Goal: Book appointment/travel/reservation

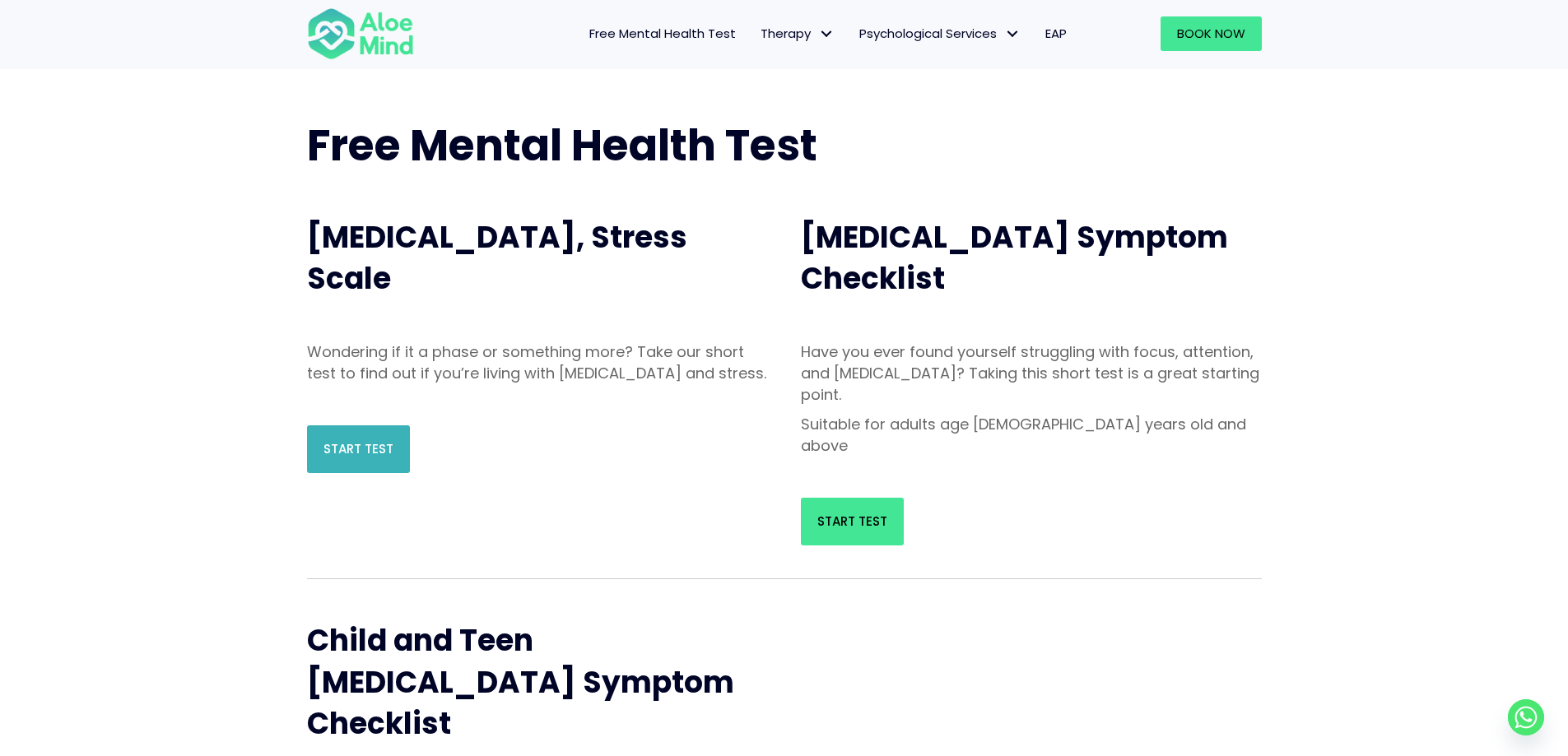
scroll to position [83, 0]
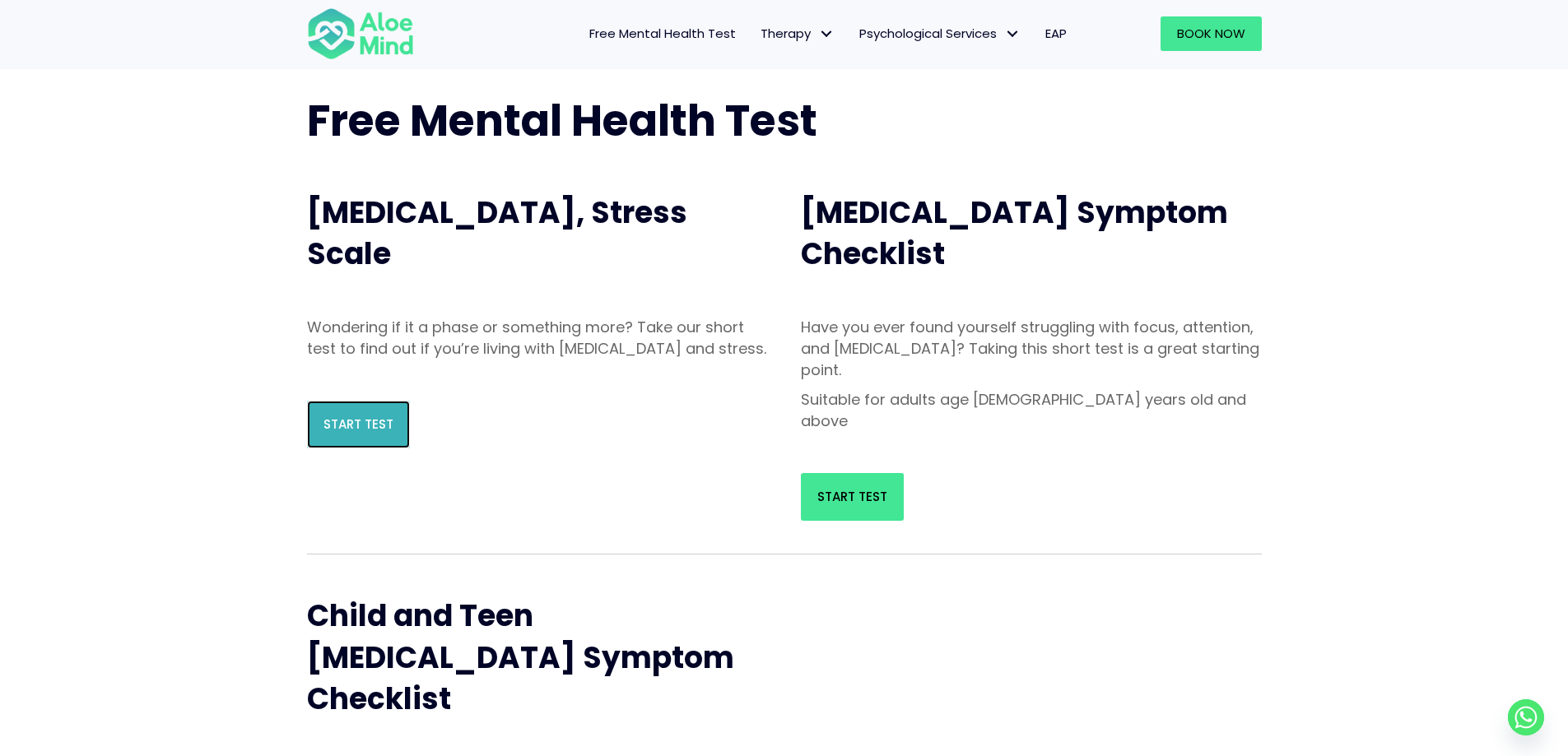
click at [387, 429] on link "Start Test" at bounding box center [359, 424] width 103 height 47
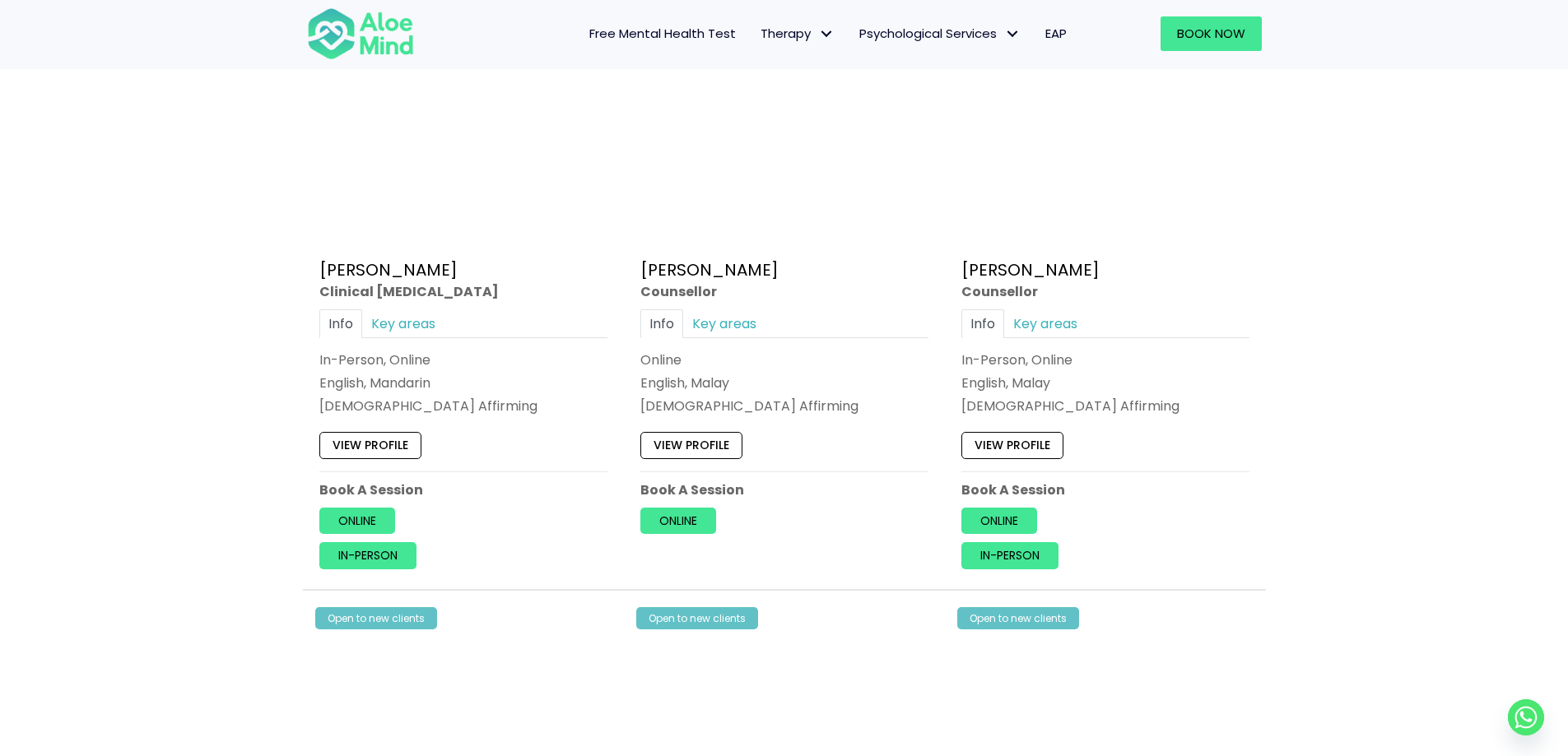
scroll to position [4033, 0]
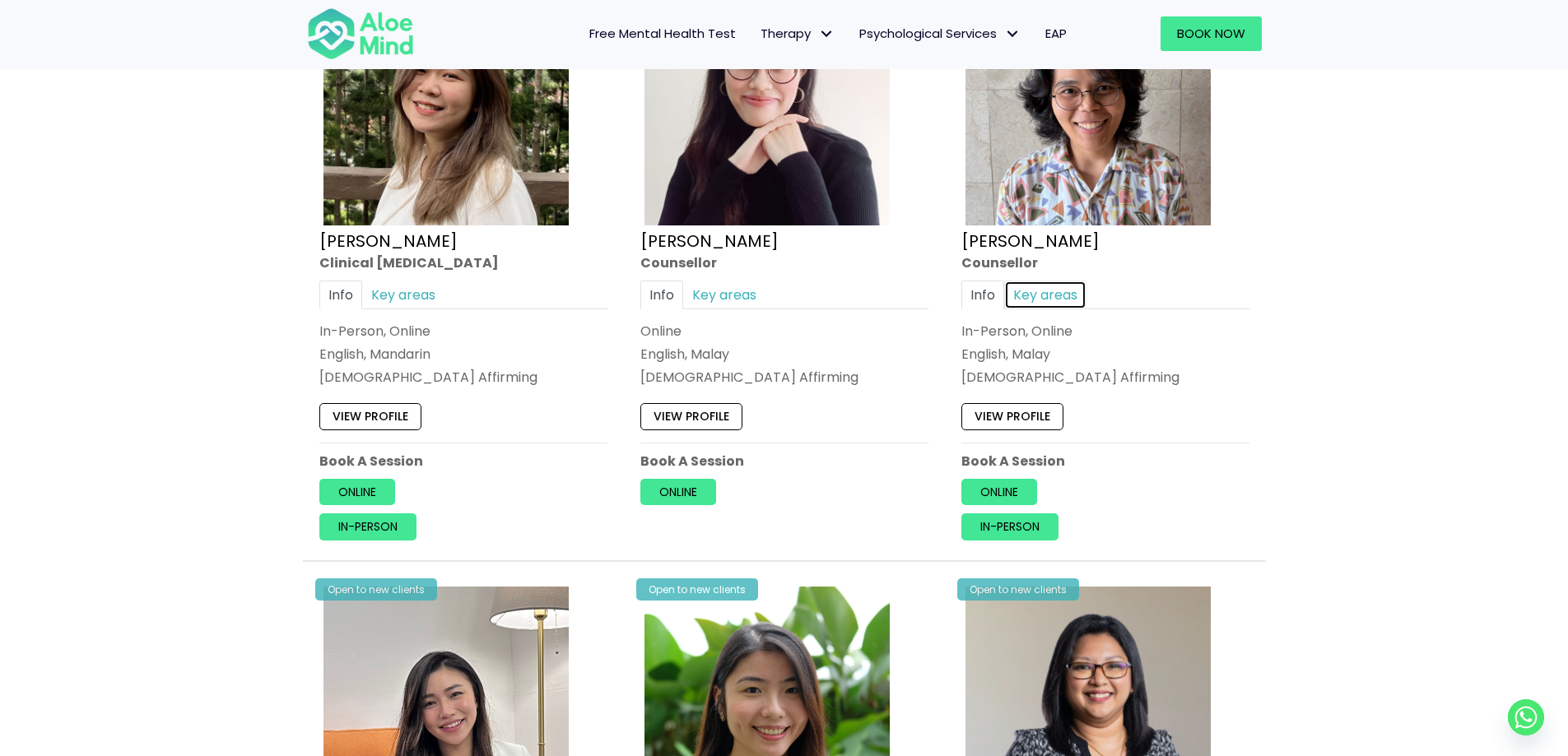
click at [1066, 296] on link "Key areas" at bounding box center [1045, 294] width 83 height 29
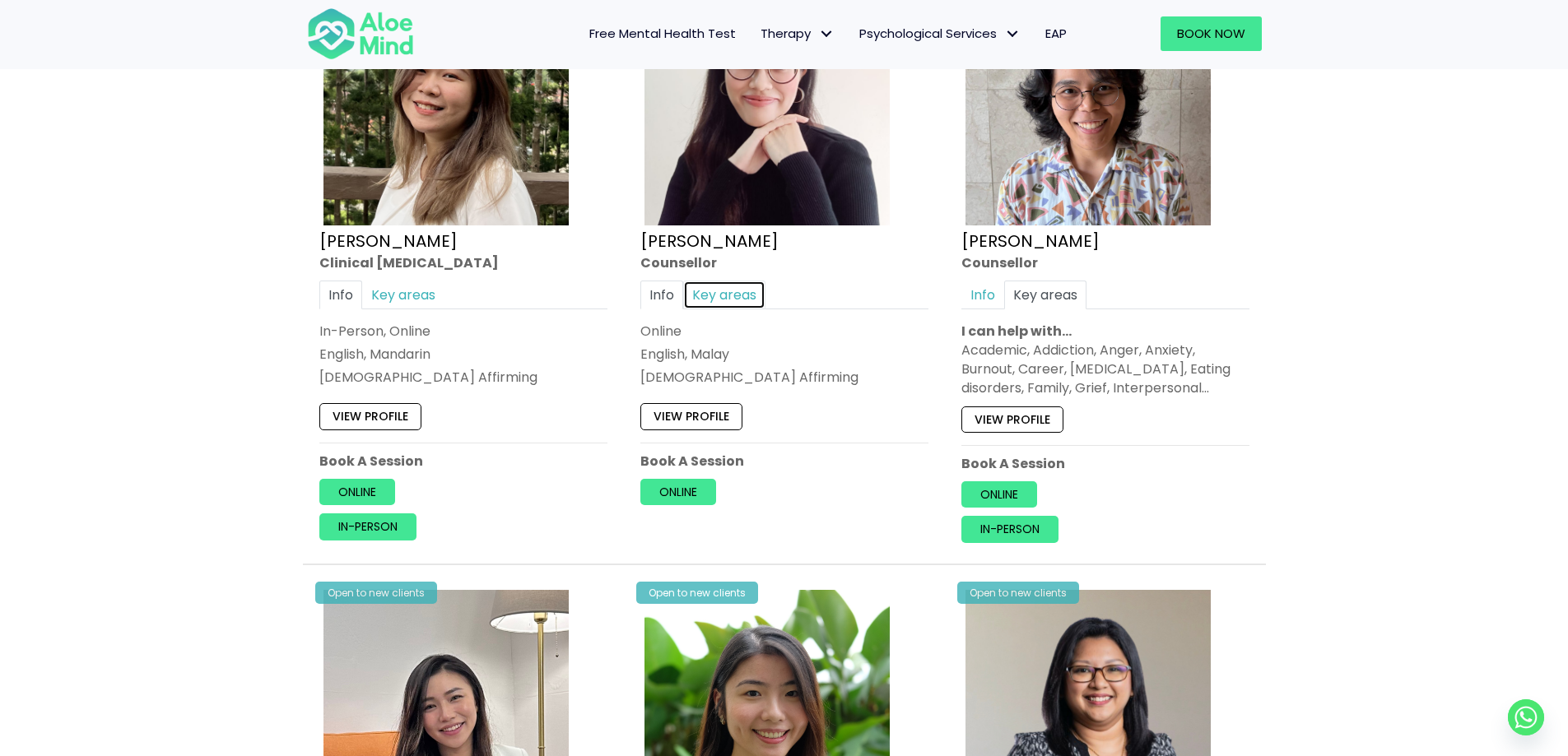
click at [739, 296] on link "Key areas" at bounding box center [724, 294] width 83 height 29
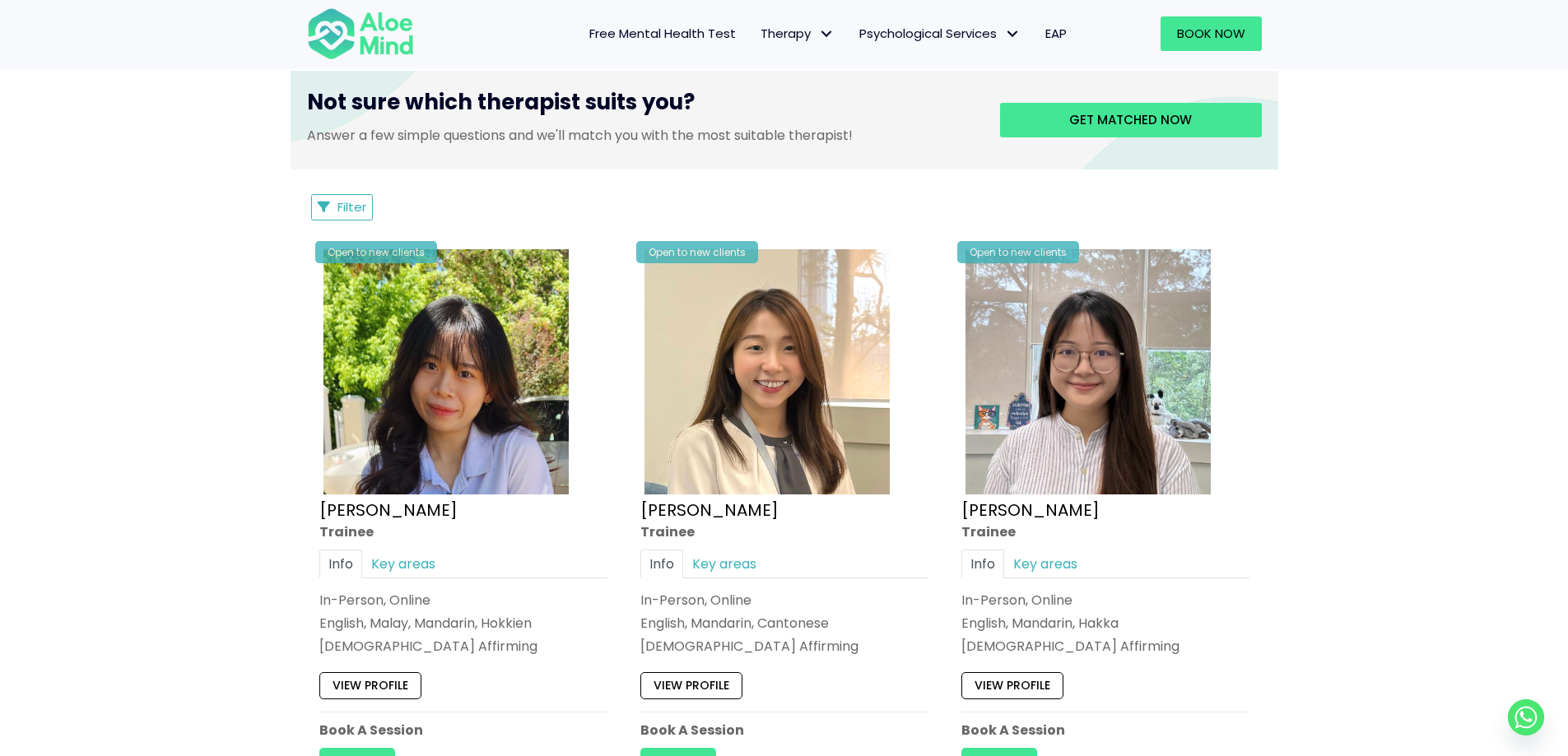
scroll to position [823, 0]
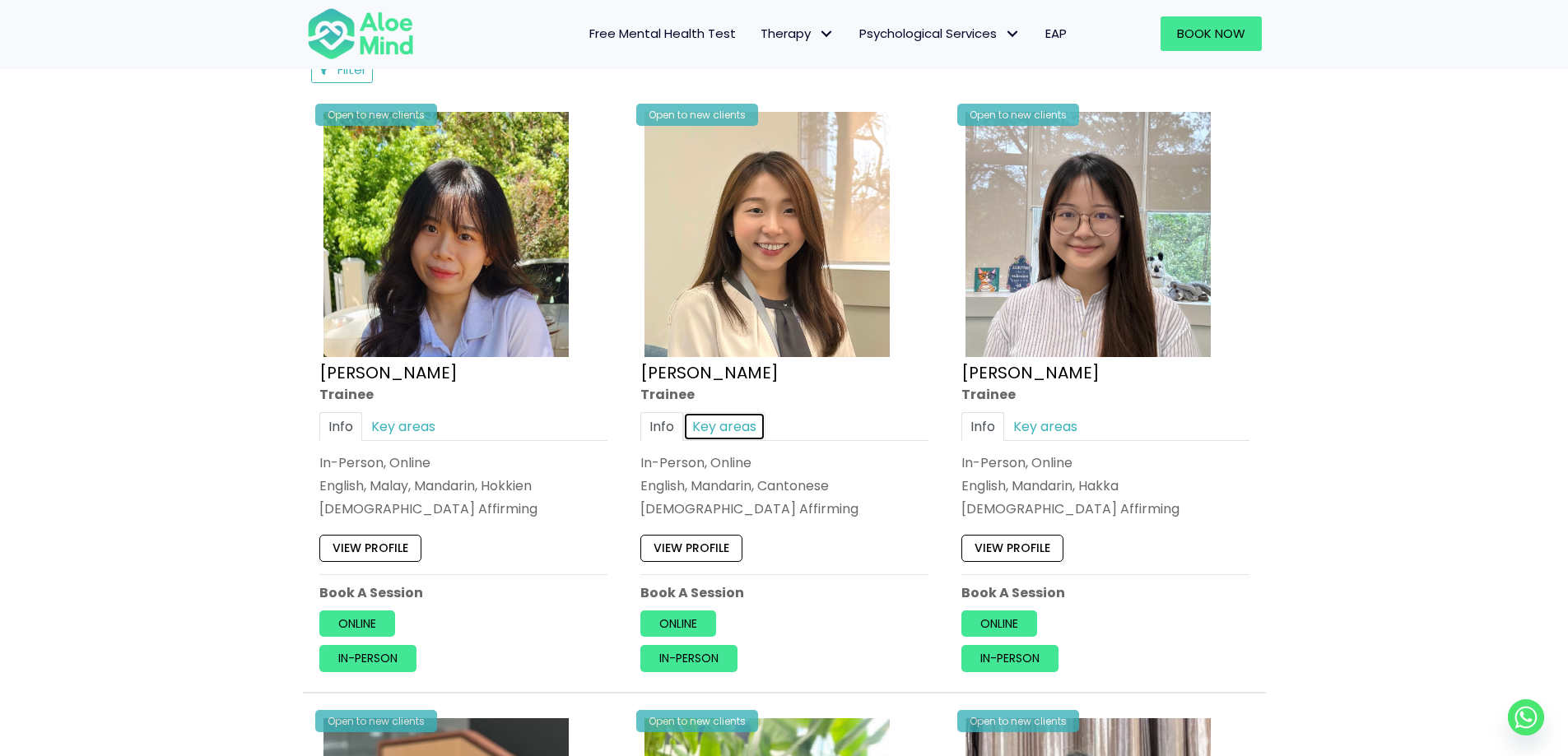
click at [736, 430] on link "Key areas" at bounding box center [724, 426] width 83 height 29
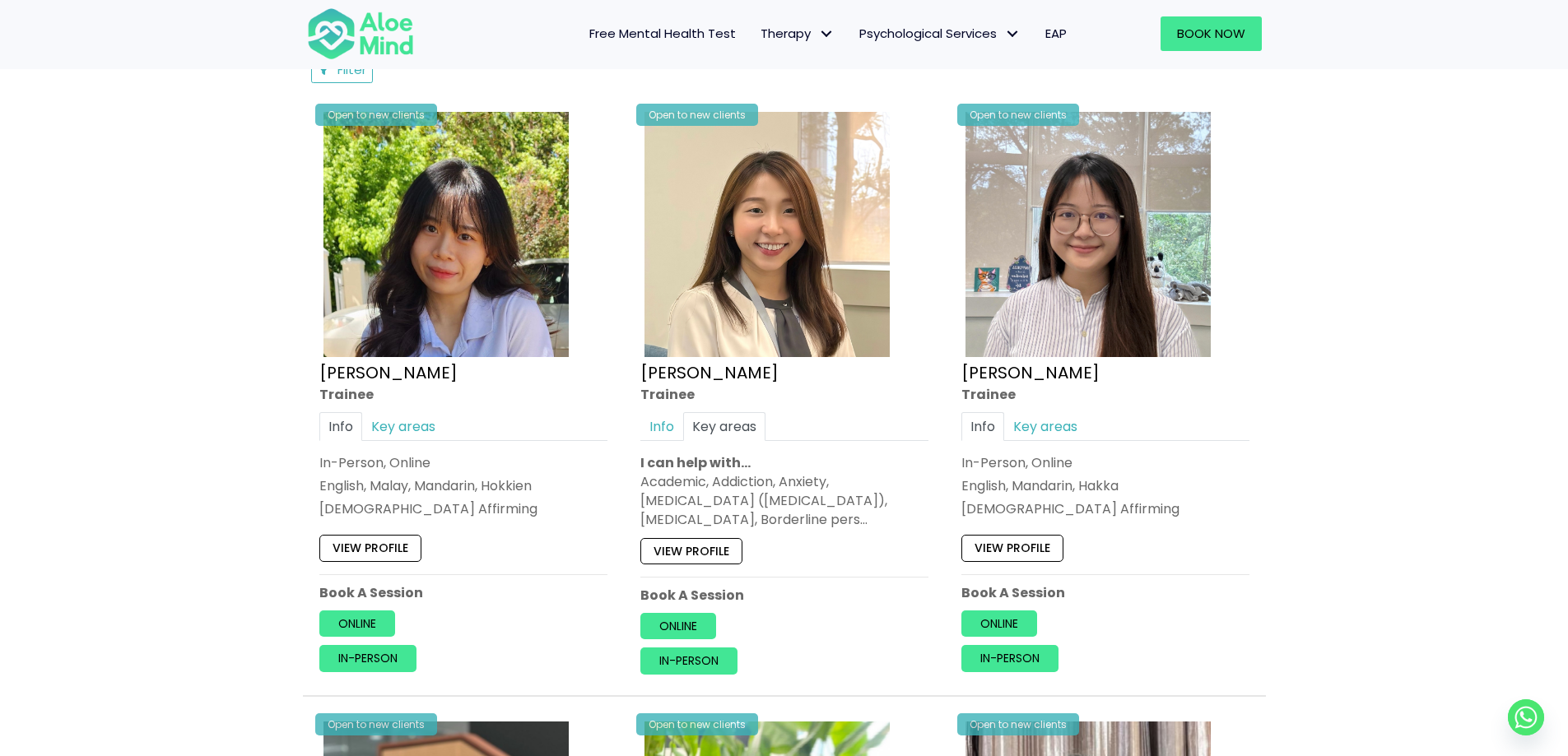
click at [422, 408] on div "Open to new clients [PERSON_NAME] Info Key areas In-Person, Online English, Mal…" at bounding box center [464, 390] width 313 height 589
click at [427, 418] on link "Key areas" at bounding box center [403, 426] width 83 height 29
click at [355, 426] on link "Info" at bounding box center [341, 426] width 43 height 29
click at [377, 622] on link "Online" at bounding box center [358, 623] width 76 height 26
click at [724, 594] on p "Book A Session" at bounding box center [784, 595] width 288 height 19
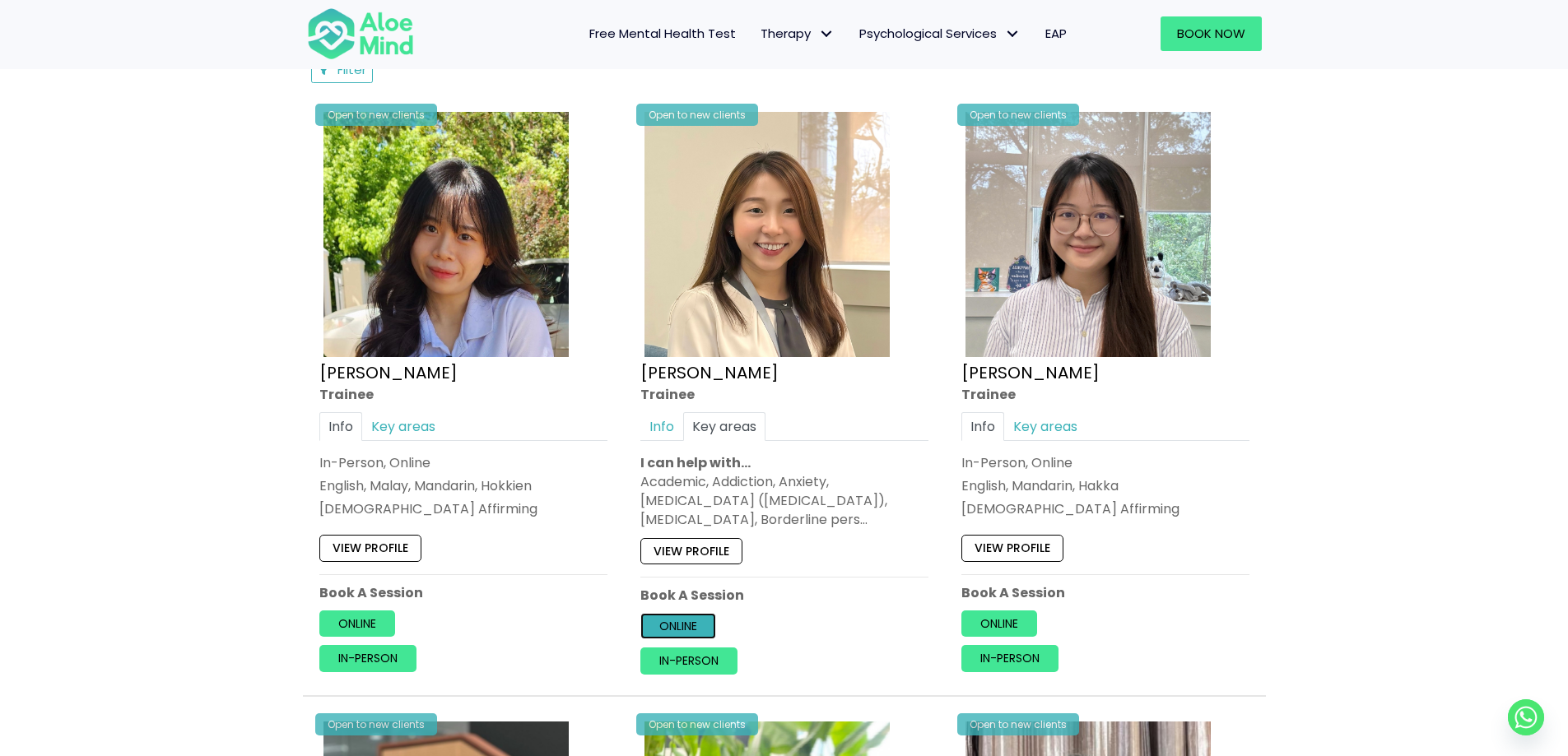
click at [687, 630] on link "Online" at bounding box center [678, 626] width 76 height 26
